Goal: Task Accomplishment & Management: Manage account settings

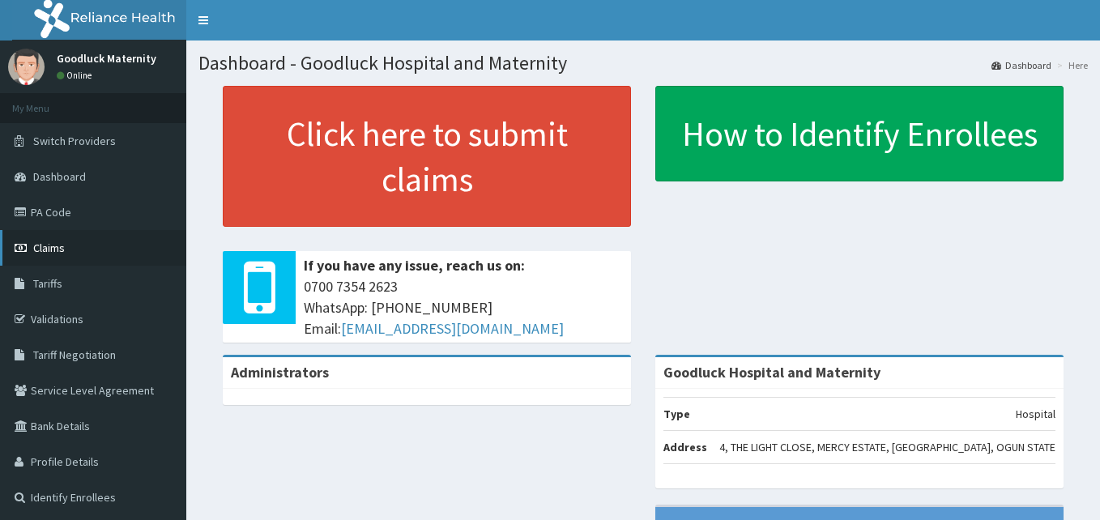
click at [42, 245] on span "Claims" at bounding box center [49, 248] width 32 height 15
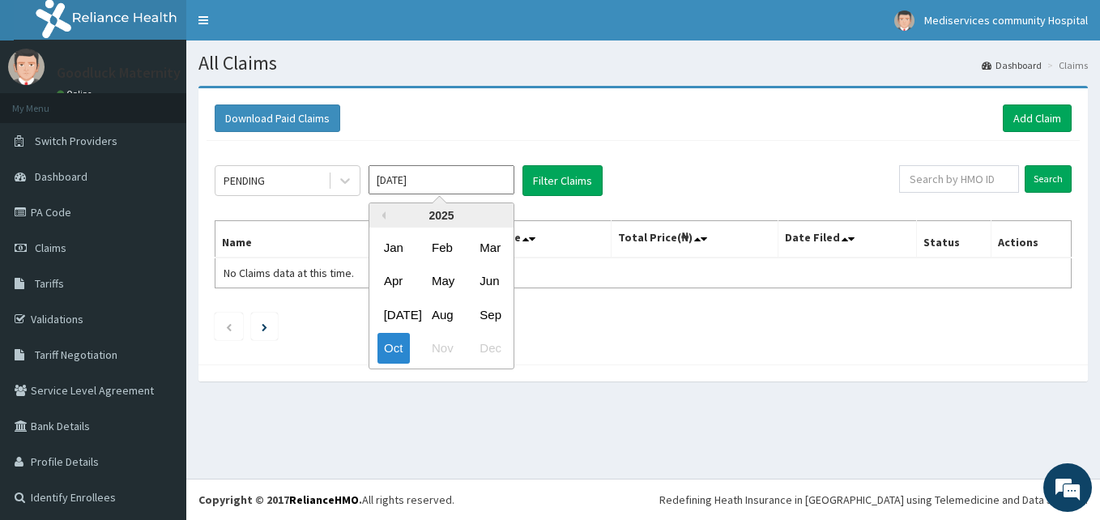
click at [403, 183] on input "Oct 2025" at bounding box center [442, 179] width 146 height 29
click at [490, 313] on div "Sep" at bounding box center [489, 315] width 32 height 30
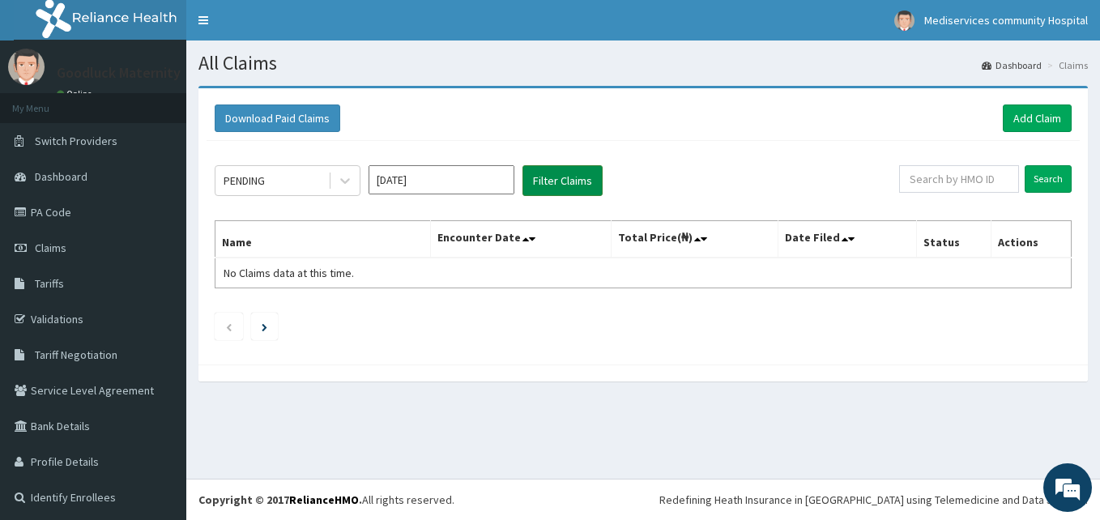
click at [575, 184] on button "Filter Claims" at bounding box center [562, 180] width 80 height 31
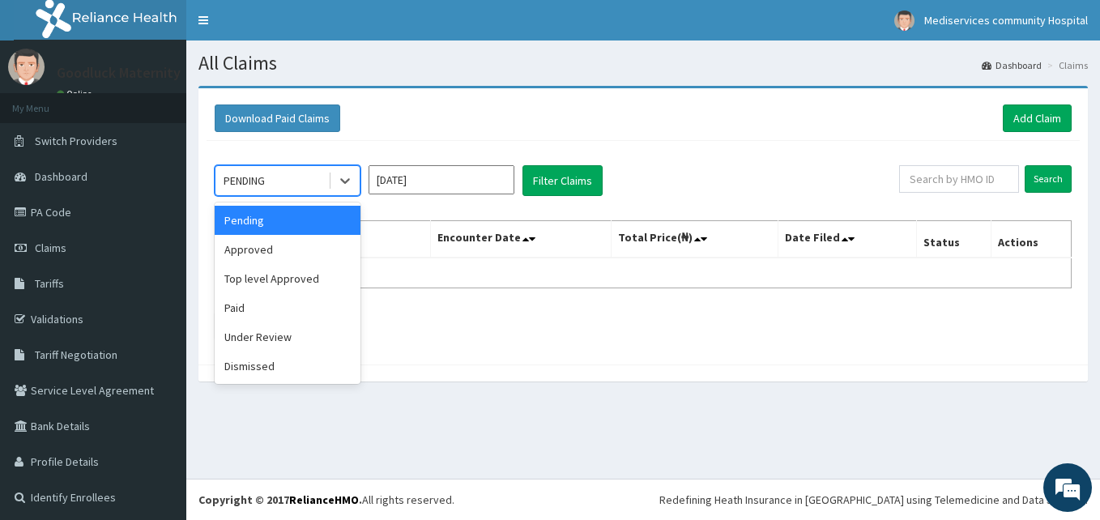
click at [296, 177] on div "PENDING" at bounding box center [271, 181] width 113 height 26
click at [241, 311] on div "Paid" at bounding box center [288, 307] width 146 height 29
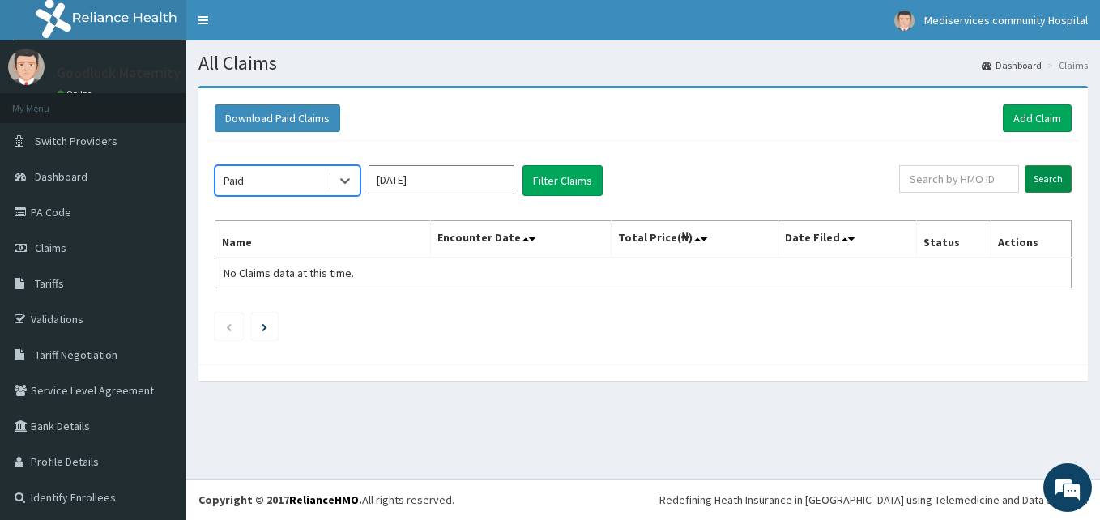
click at [1051, 182] on input "Search" at bounding box center [1048, 179] width 47 height 28
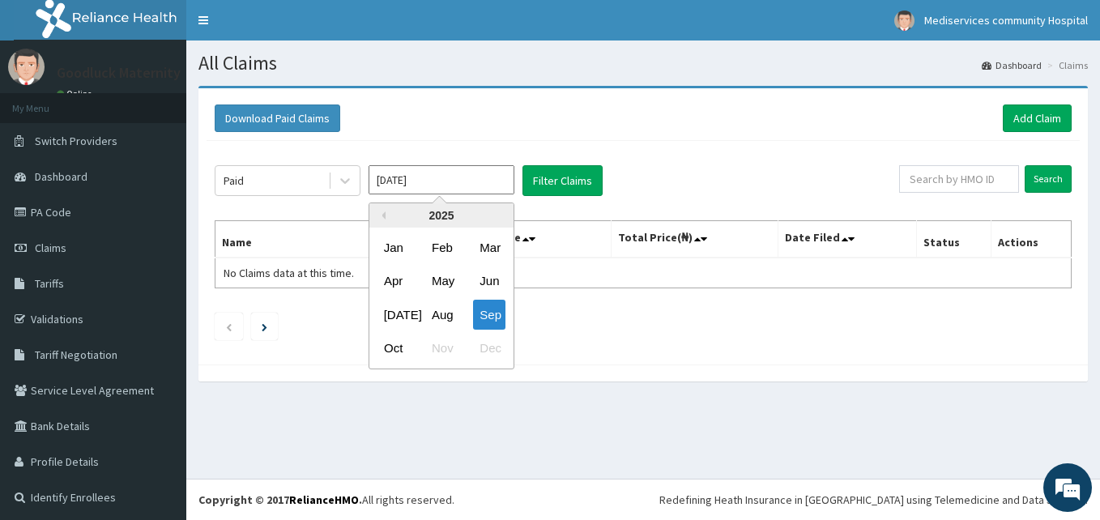
click at [448, 179] on input "Sep 2025" at bounding box center [442, 179] width 146 height 29
click at [437, 311] on div "Aug" at bounding box center [441, 315] width 32 height 30
type input "Aug 2025"
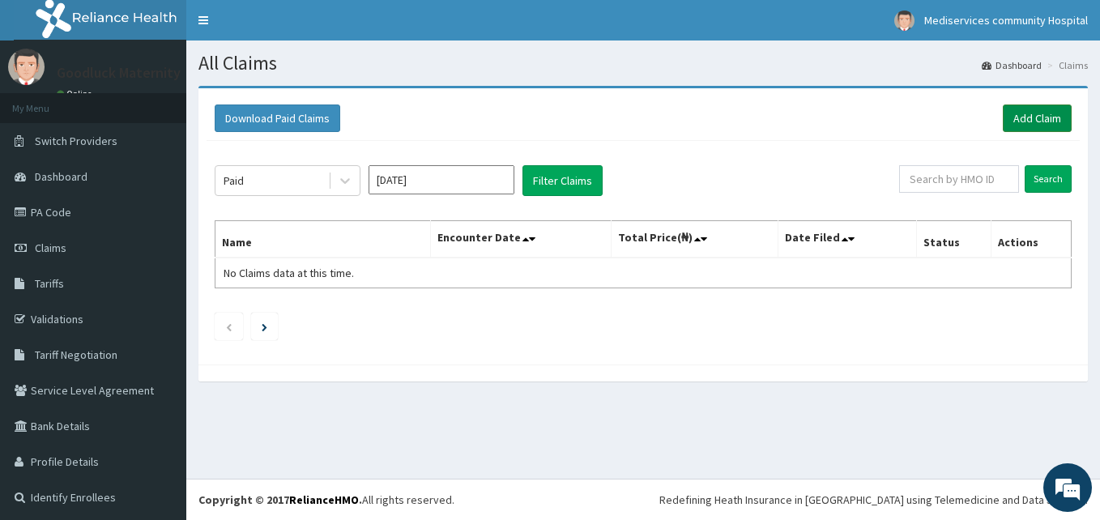
drag, startPoint x: 1019, startPoint y: 119, endPoint x: 1007, endPoint y: 121, distance: 12.3
click at [1019, 119] on link "Add Claim" at bounding box center [1037, 118] width 69 height 28
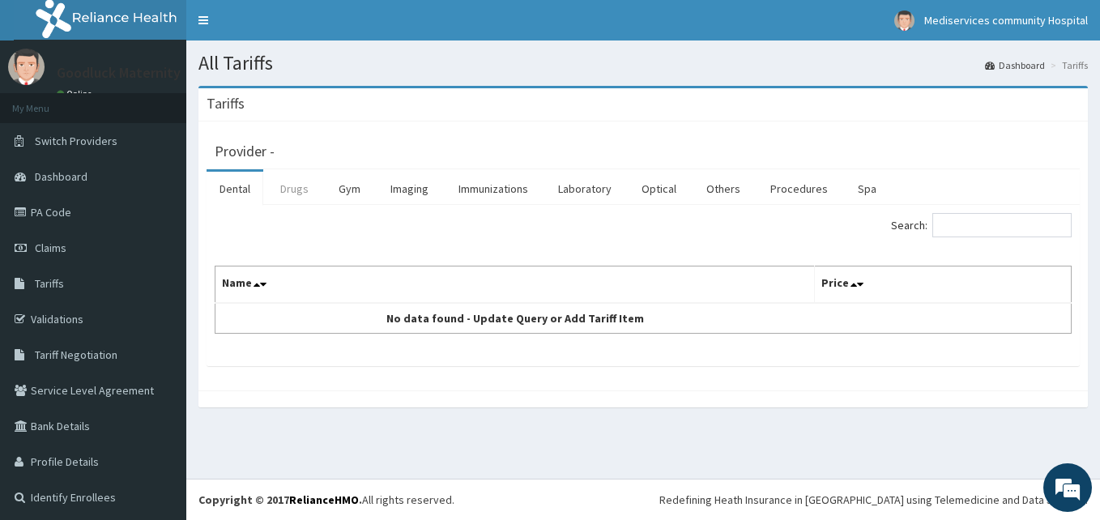
click at [291, 188] on link "Drugs" at bounding box center [294, 189] width 54 height 34
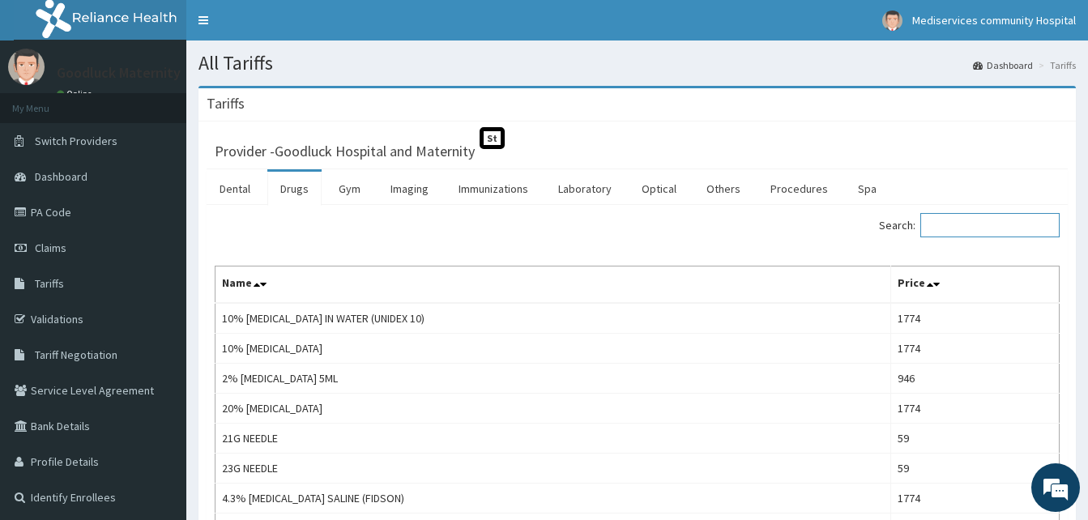
click at [969, 232] on input "Search:" at bounding box center [989, 225] width 139 height 24
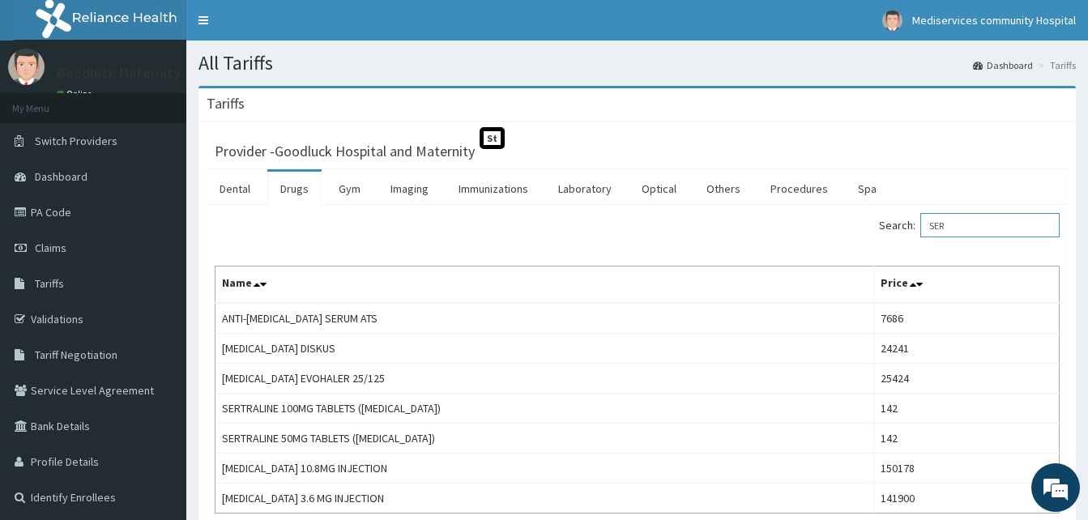
type input "SER"
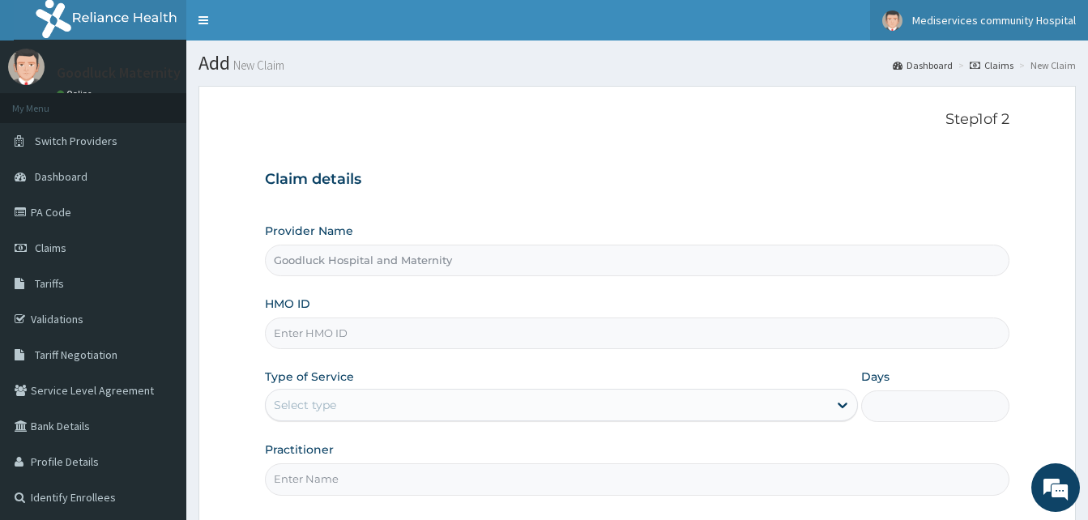
click at [1023, 27] on span "Mediservices community Hospital" at bounding box center [994, 20] width 164 height 15
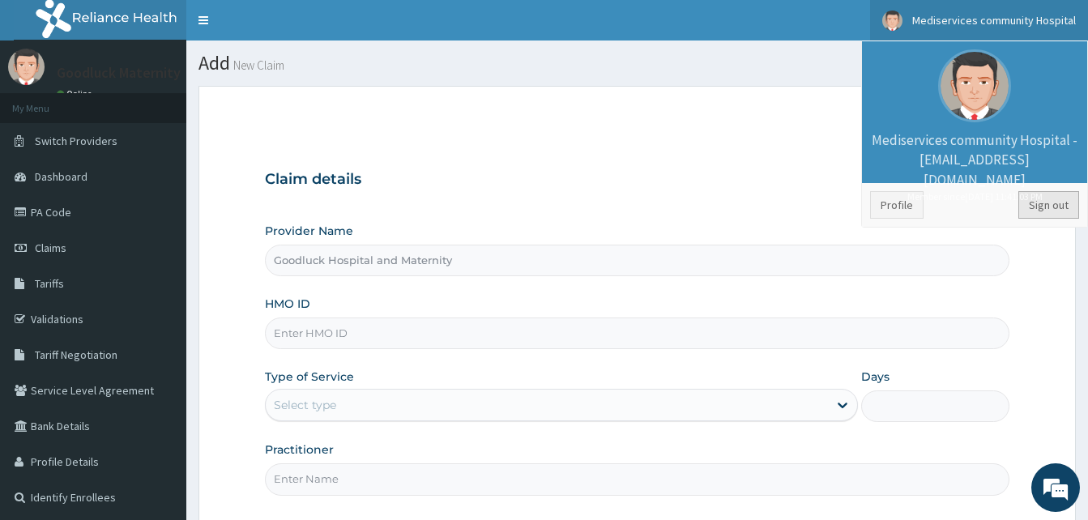
click at [1036, 205] on link "Sign out" at bounding box center [1048, 205] width 61 height 28
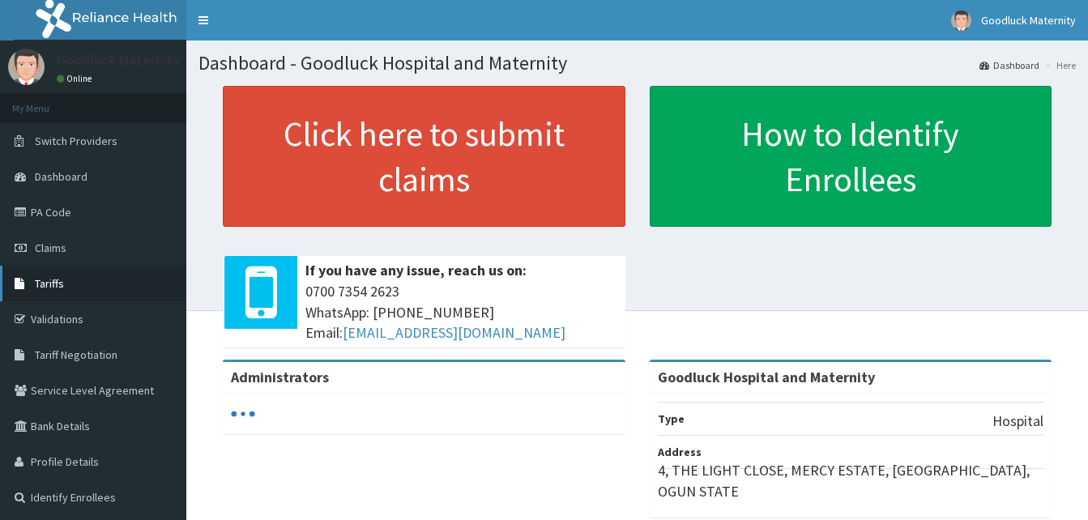
click at [49, 280] on span "Tariffs" at bounding box center [49, 283] width 29 height 15
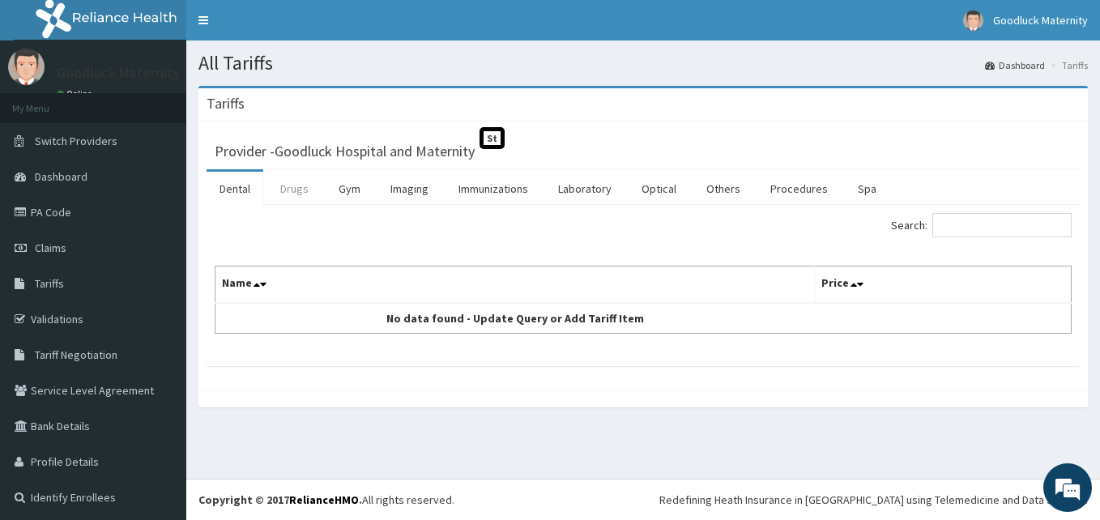
click at [293, 189] on link "Drugs" at bounding box center [294, 189] width 54 height 34
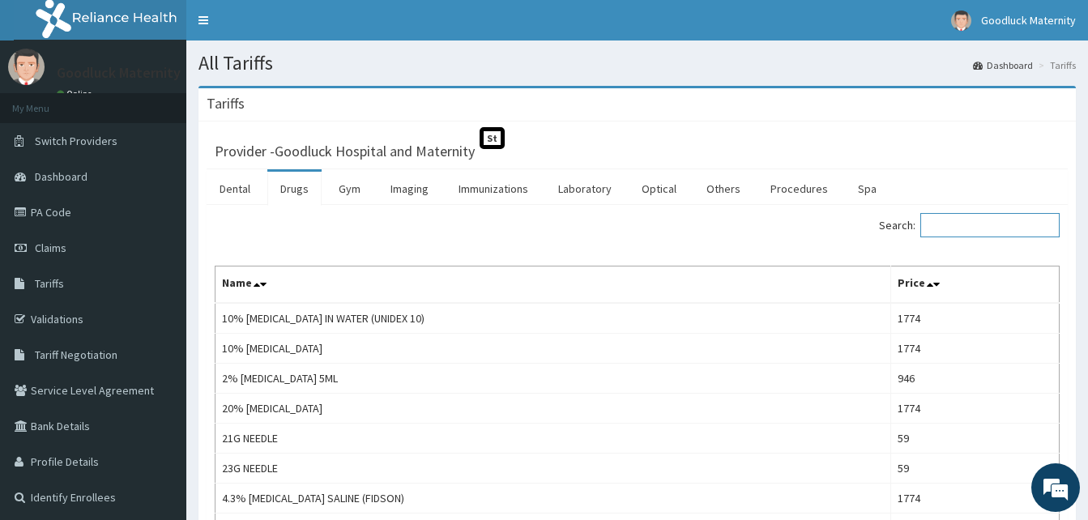
click at [960, 231] on input "Search:" at bounding box center [989, 225] width 139 height 24
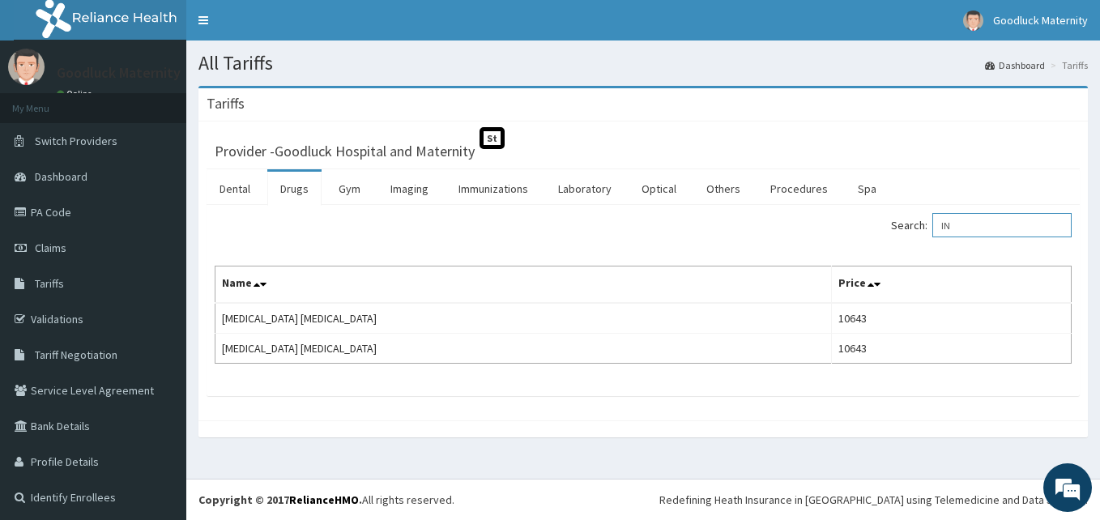
type input "I"
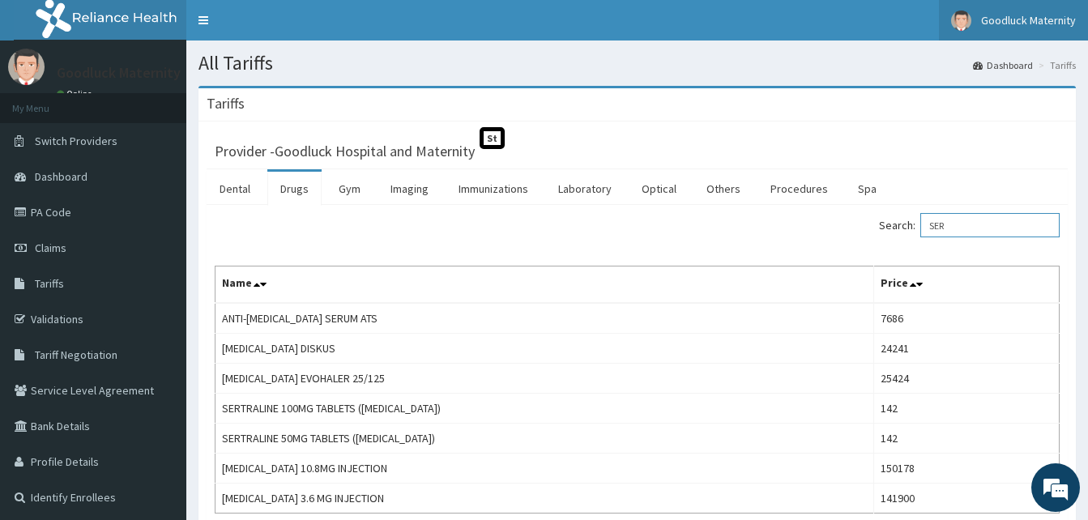
type input "SER"
click at [1023, 23] on span "Goodluck Maternity" at bounding box center [1028, 20] width 95 height 15
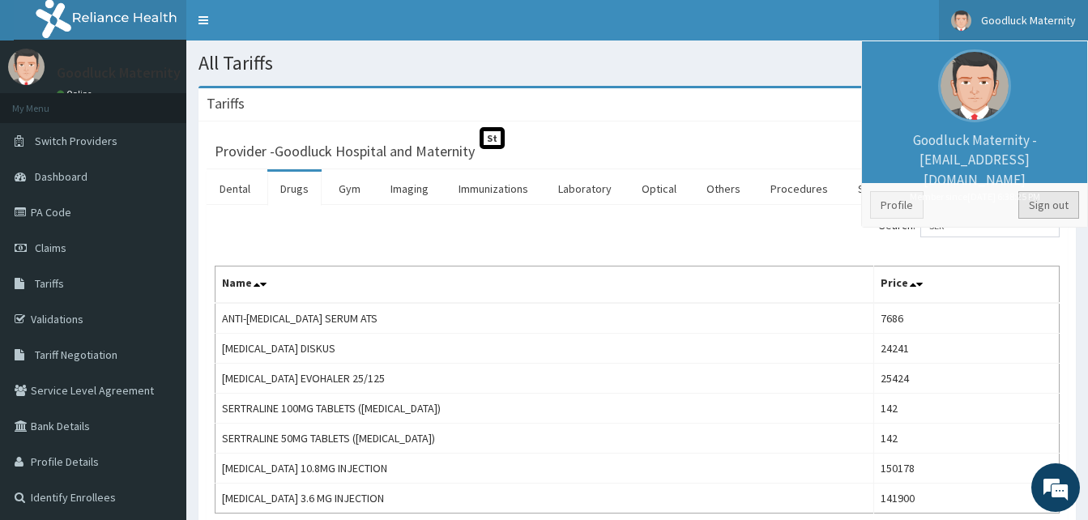
click at [1043, 213] on link "Sign out" at bounding box center [1048, 205] width 61 height 28
